Goal: Task Accomplishment & Management: Manage account settings

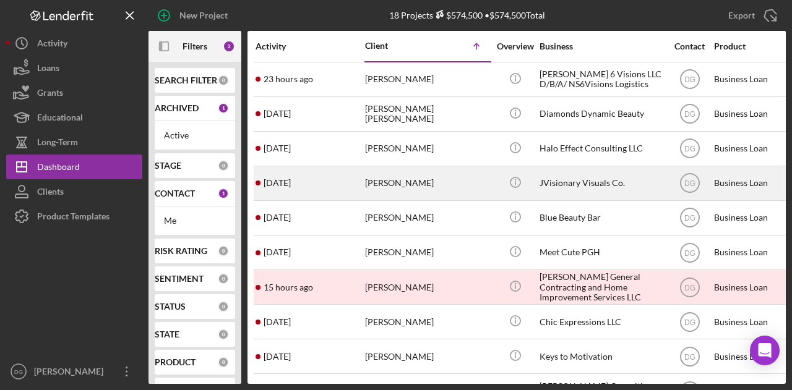
click at [423, 181] on div "[PERSON_NAME]" at bounding box center [427, 183] width 124 height 33
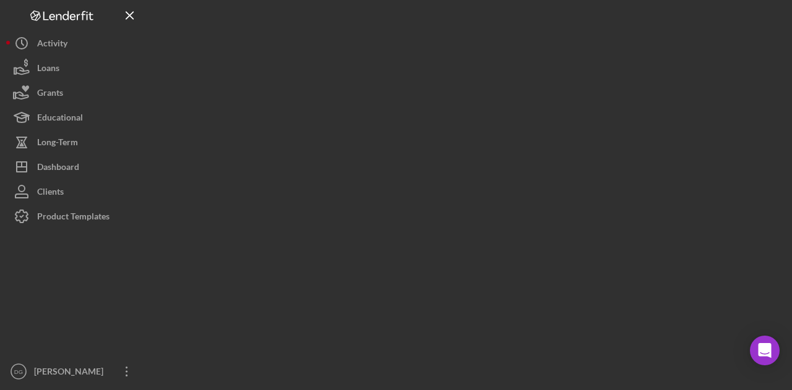
click at [423, 181] on div at bounding box center [466, 192] width 637 height 384
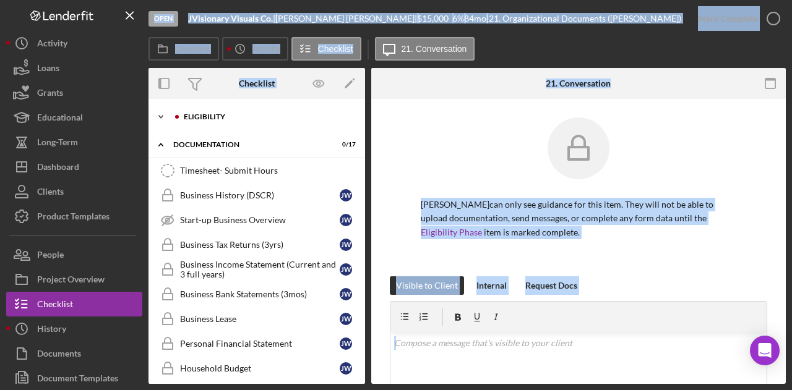
click at [198, 109] on div "Icon/Expander Eligibility 0 / 19" at bounding box center [256, 117] width 216 height 25
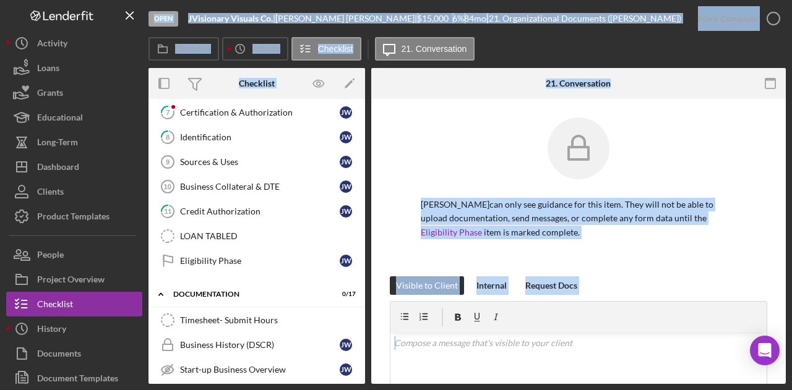
scroll to position [338, 0]
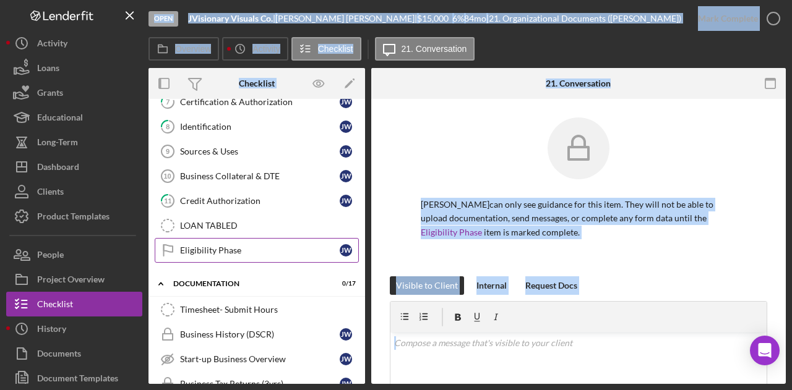
click at [225, 246] on div "Eligibility Phase" at bounding box center [260, 251] width 160 height 10
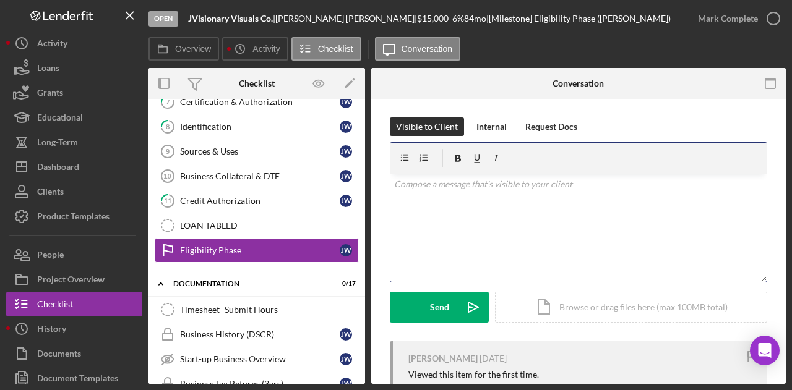
click at [480, 202] on div "v Color teal Color pink Remove color Add row above Add row below Add column bef…" at bounding box center [578, 228] width 376 height 108
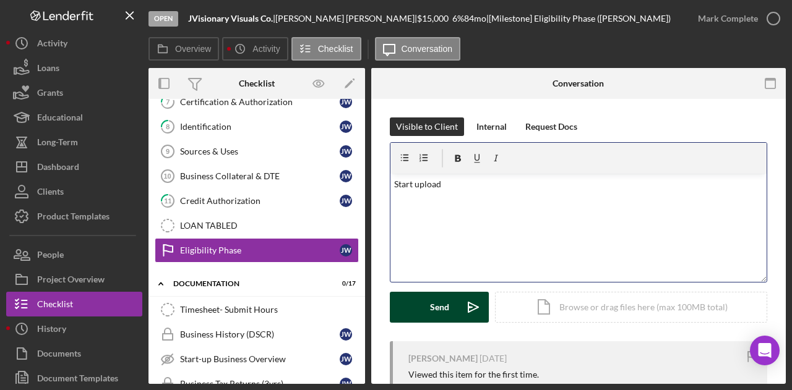
click at [443, 300] on div "Send" at bounding box center [439, 307] width 19 height 31
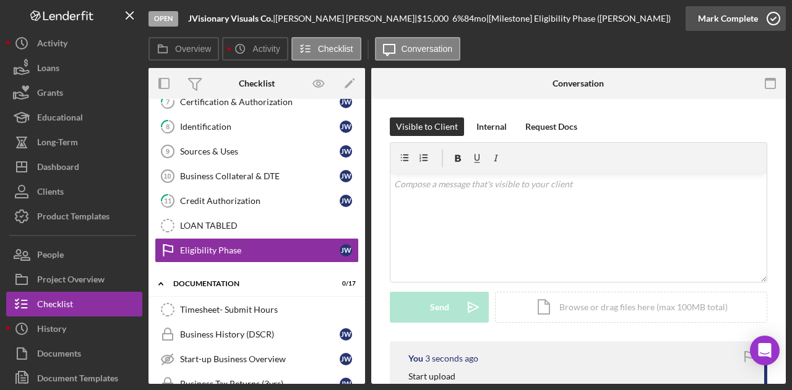
click at [725, 11] on div "Mark Complete" at bounding box center [728, 18] width 60 height 25
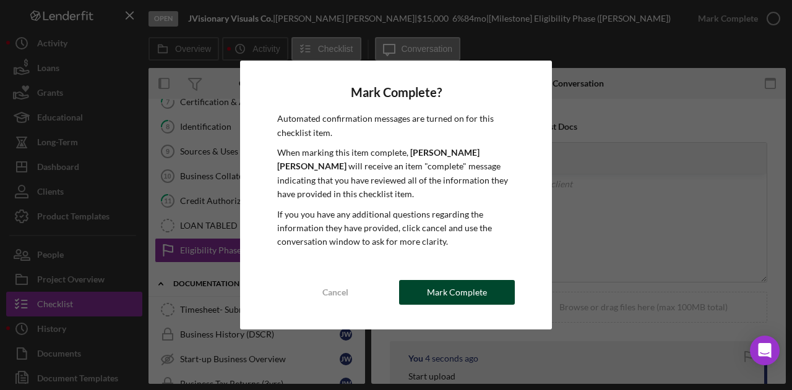
click at [462, 296] on div "Mark Complete" at bounding box center [457, 292] width 60 height 25
